Goal: Transaction & Acquisition: Obtain resource

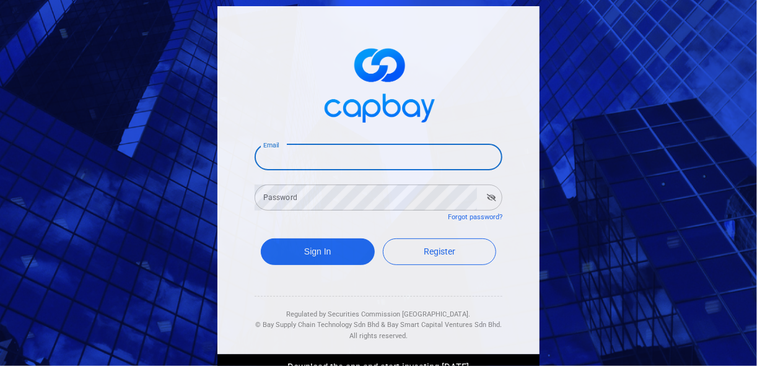
type input "kenliew217@gmail.com"
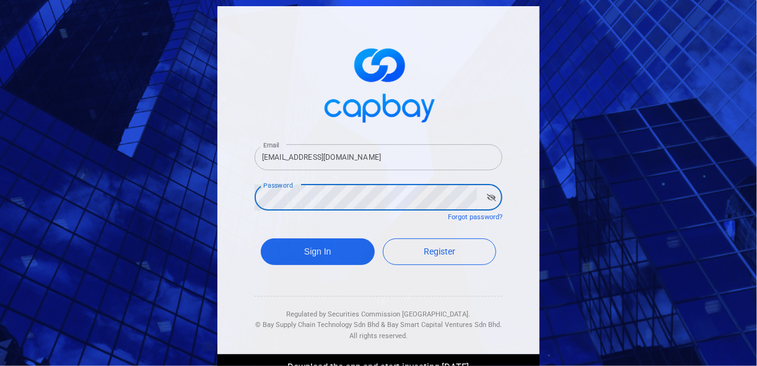
click at [261, 239] on button "Sign In" at bounding box center [318, 252] width 114 height 27
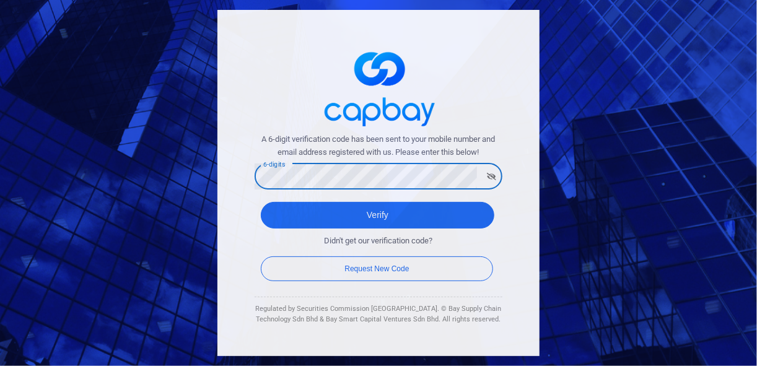
click at [261, 202] on button "Verify" at bounding box center [378, 215] width 234 height 27
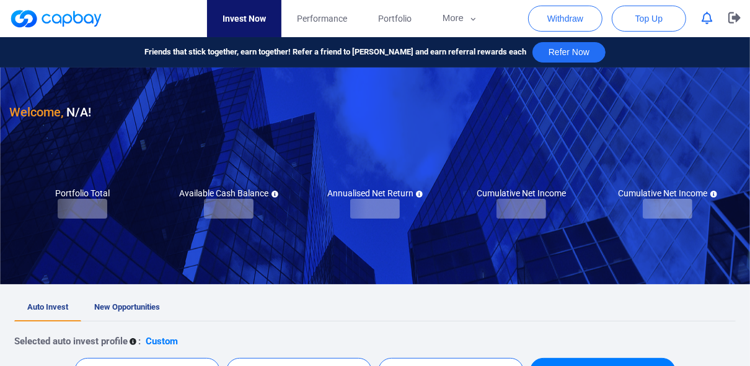
checkbox input "true"
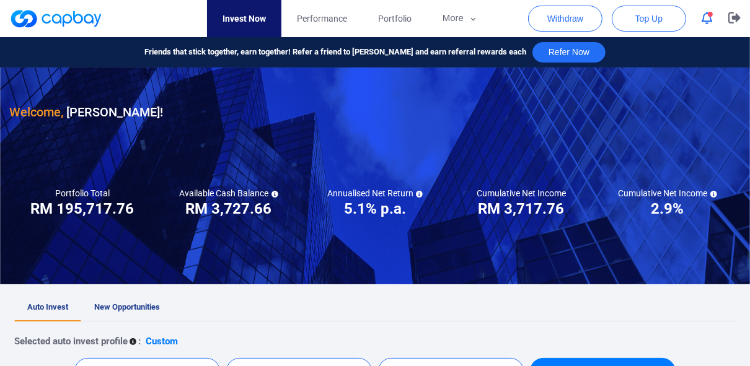
click at [708, 14] on span "button" at bounding box center [710, 14] width 5 height 5
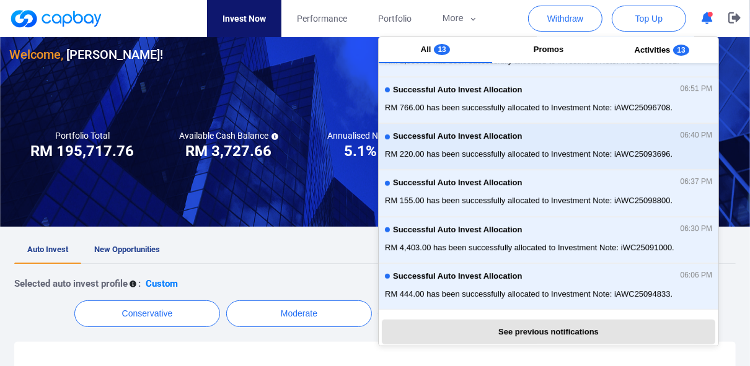
scroll to position [198, 0]
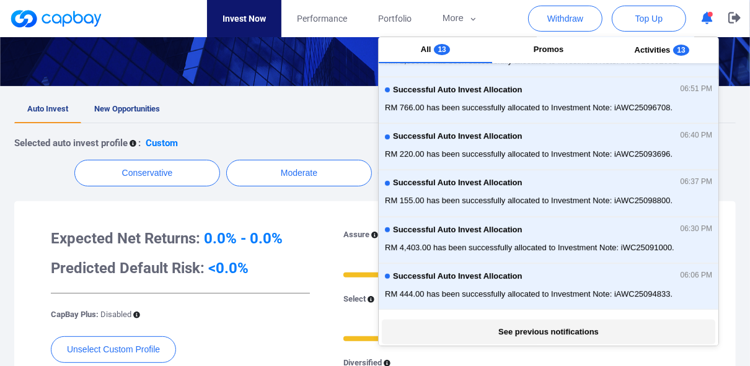
click at [561, 330] on button "See previous notifications" at bounding box center [548, 332] width 333 height 25
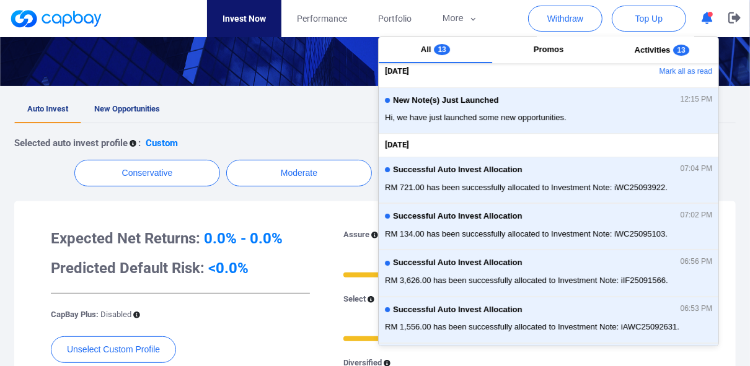
scroll to position [0, 0]
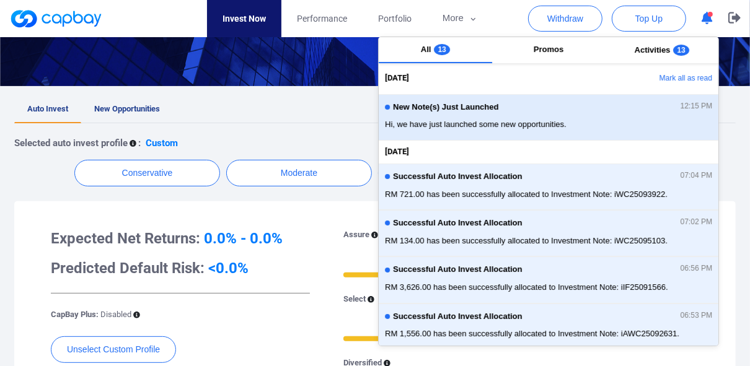
click at [438, 114] on div "New Note(s) Just Launched 12:15 PM" at bounding box center [548, 109] width 327 height 14
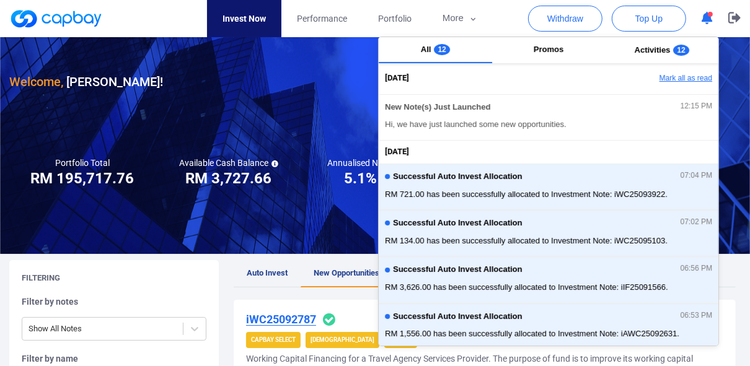
click at [674, 74] on button "Mark all as read" at bounding box center [651, 78] width 133 height 21
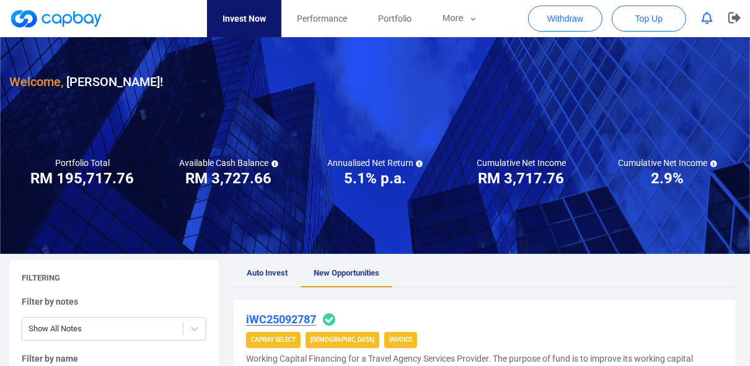
click at [516, 19] on nav "Invest Now Performance Portfolio More Transaction My Statements My Profile FAQs…" at bounding box center [350, 18] width 731 height 37
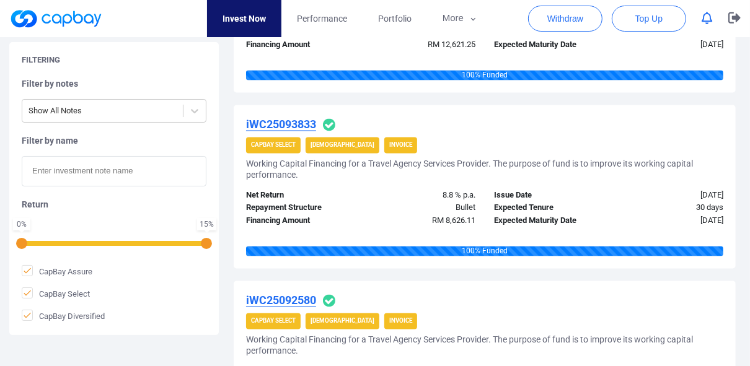
scroll to position [1685, 0]
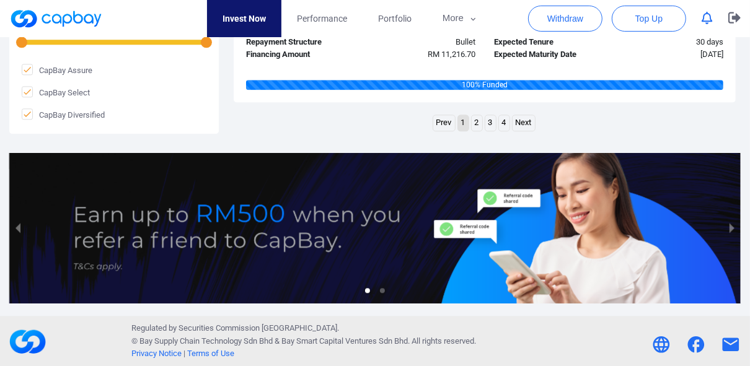
click at [522, 120] on link "Next" at bounding box center [523, 122] width 22 height 15
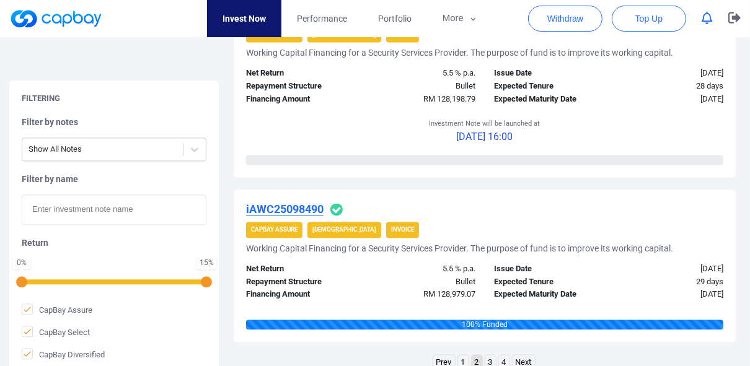
scroll to position [1809, 0]
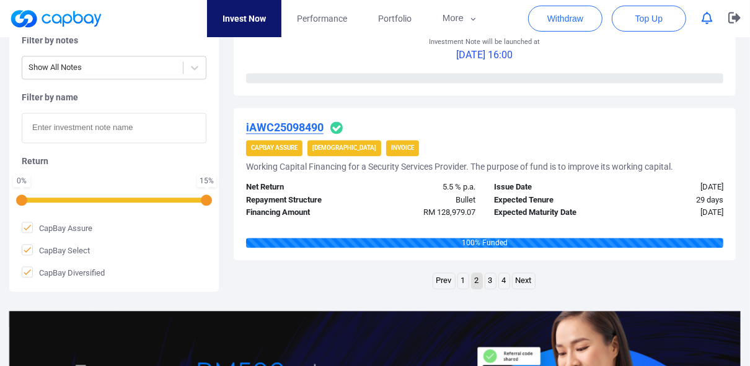
click at [524, 283] on link "Next" at bounding box center [523, 280] width 22 height 15
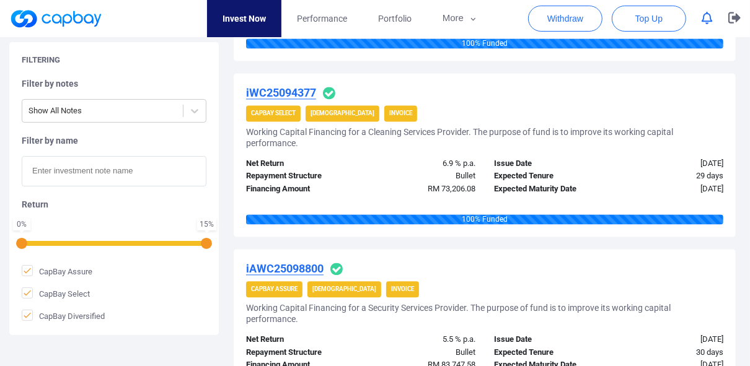
scroll to position [1685, 0]
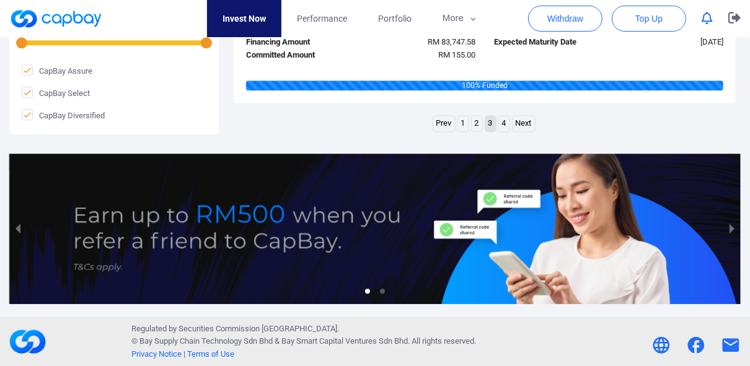
click at [528, 123] on link "Next" at bounding box center [523, 123] width 22 height 15
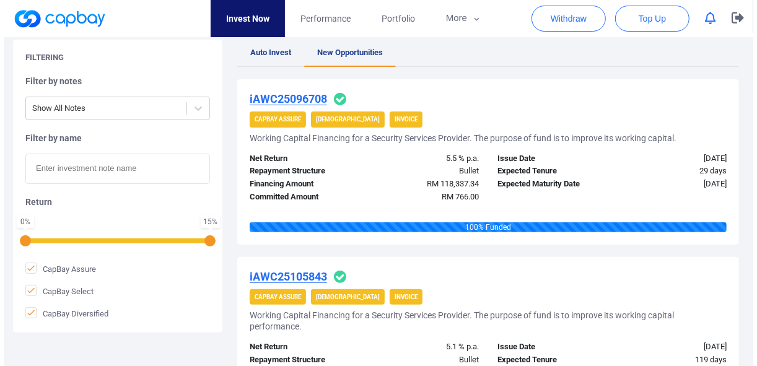
scroll to position [0, 0]
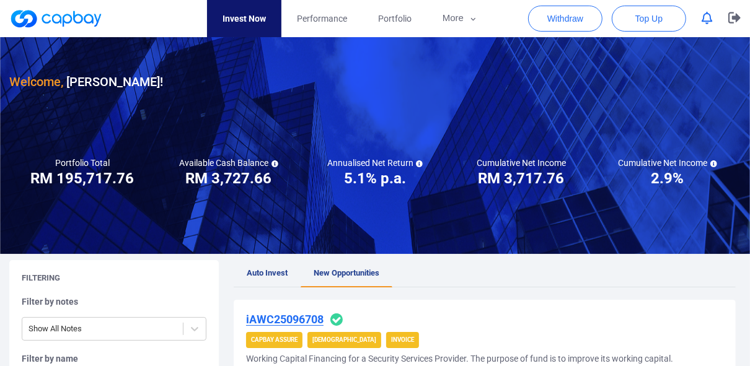
click at [652, 18] on span "Top Up" at bounding box center [648, 18] width 27 height 12
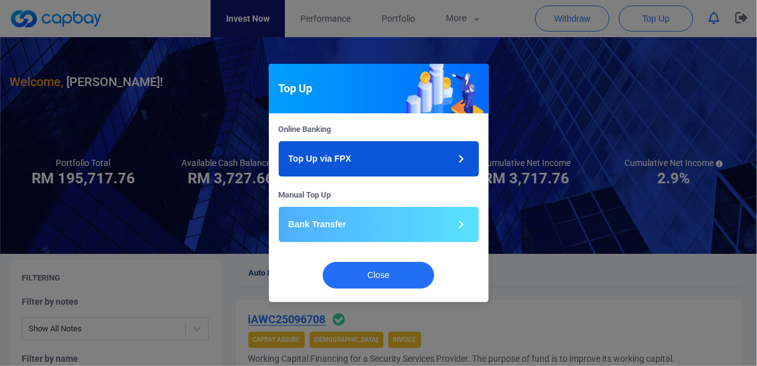
click at [366, 163] on button "Top Up via FPX" at bounding box center [379, 158] width 200 height 35
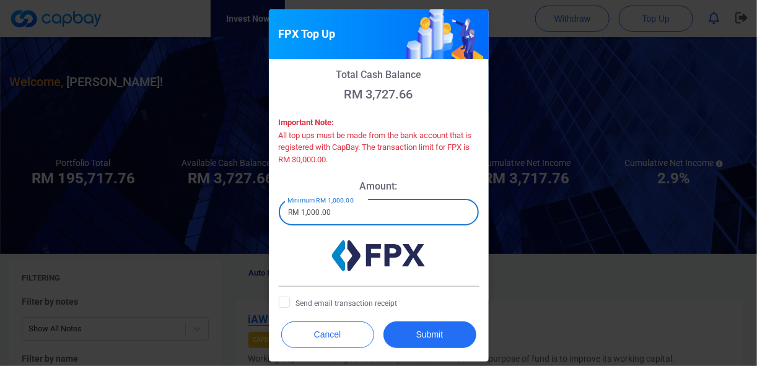
drag, startPoint x: 359, startPoint y: 215, endPoint x: 259, endPoint y: 218, distance: 100.4
click at [259, 218] on div "FPX Top Up Total Cash Balance RM 3,727.66 Important Note: All top ups must be m…" at bounding box center [378, 183] width 757 height 366
type input "RM 2,000"
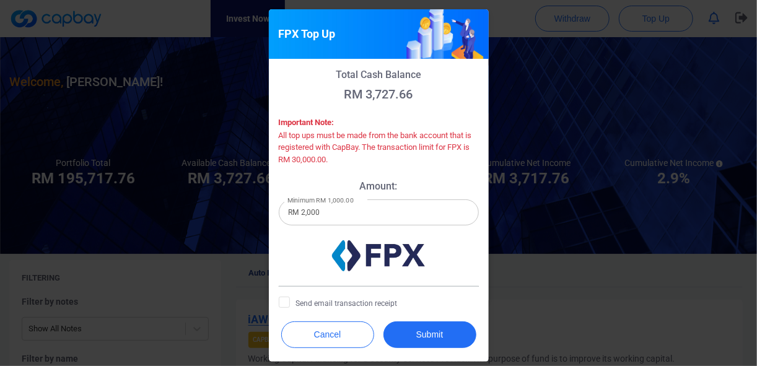
click at [312, 244] on div at bounding box center [379, 255] width 200 height 31
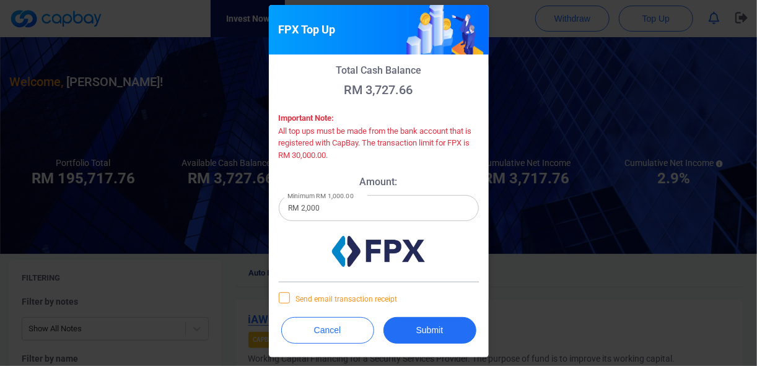
click at [279, 302] on icon at bounding box center [284, 297] width 10 height 10
click at [0, 0] on input "Send email transaction receipt" at bounding box center [0, 0] width 0 height 0
click at [450, 332] on button "Submit" at bounding box center [430, 330] width 93 height 27
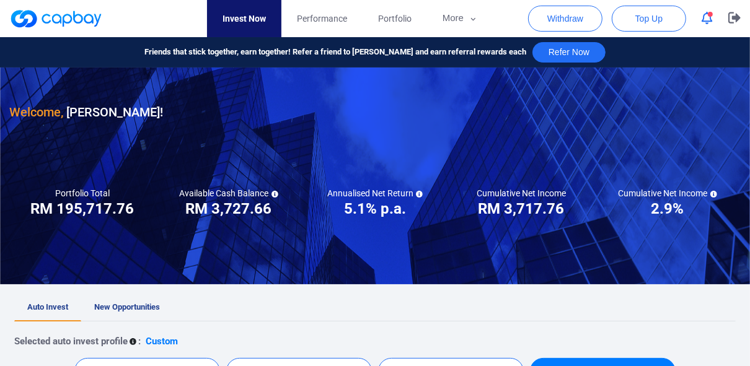
click at [707, 19] on icon "button" at bounding box center [706, 18] width 11 height 13
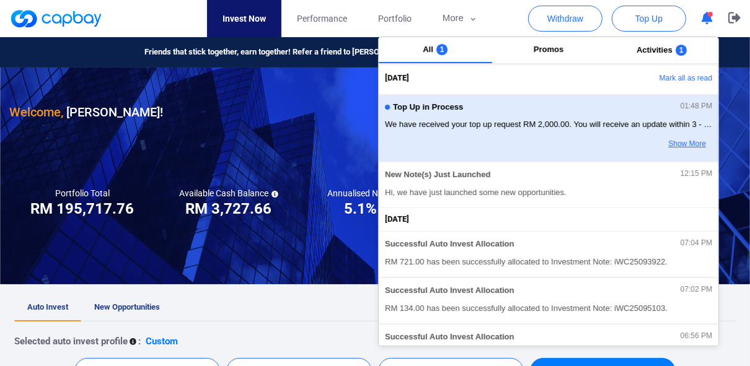
click at [651, 139] on button "Show More" at bounding box center [663, 144] width 98 height 21
